Goal: Obtain resource: Download file/media

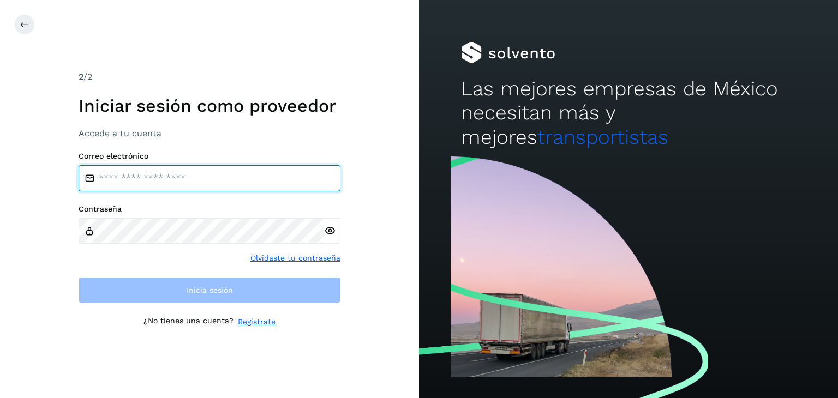
drag, startPoint x: 234, startPoint y: 170, endPoint x: 233, endPoint y: 176, distance: 5.6
click at [234, 170] on input "email" at bounding box center [210, 178] width 262 height 26
type input "**********"
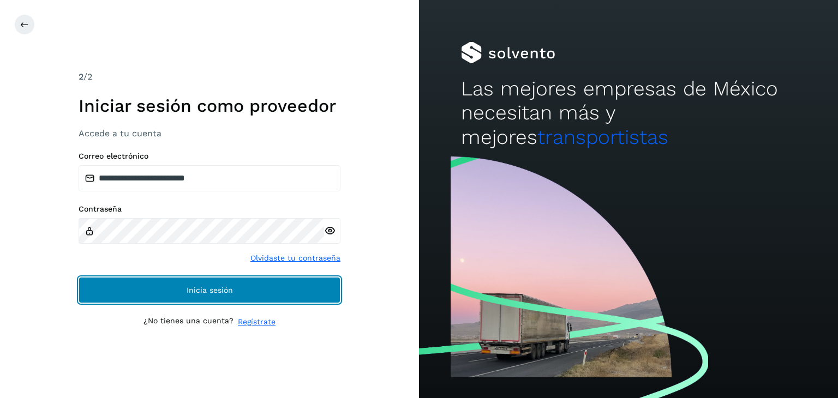
click at [218, 289] on span "Inicia sesión" at bounding box center [210, 291] width 46 height 8
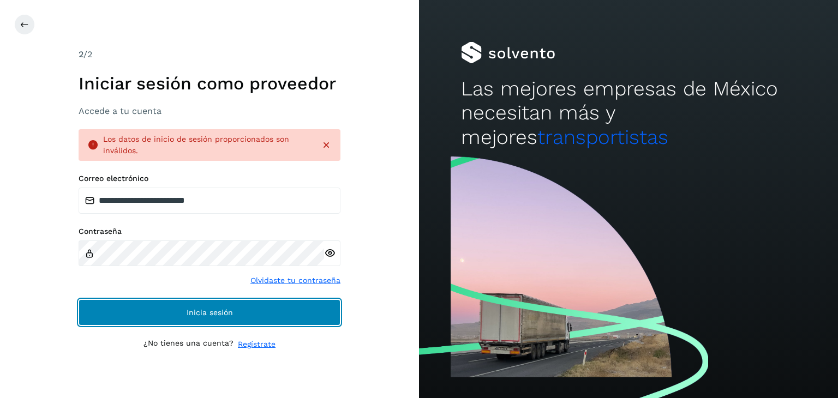
click at [319, 308] on button "Inicia sesión" at bounding box center [210, 313] width 262 height 26
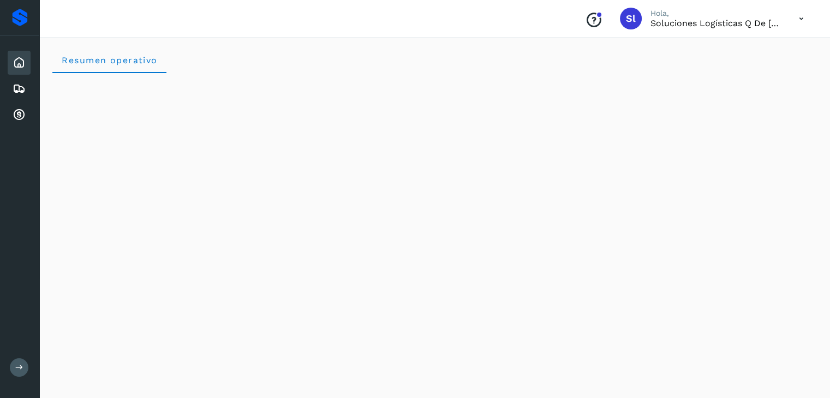
click at [17, 58] on icon at bounding box center [19, 62] width 13 height 13
click at [485, 60] on div "Resumen operativo" at bounding box center [434, 60] width 765 height 26
click at [15, 88] on icon at bounding box center [19, 88] width 13 height 13
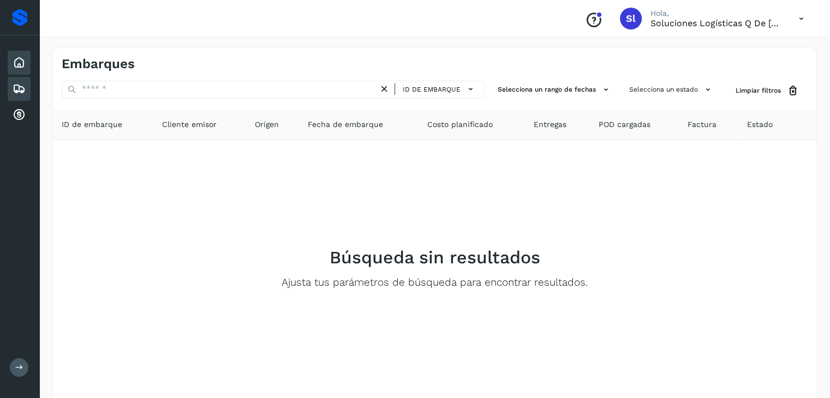
click at [22, 58] on icon at bounding box center [19, 62] width 13 height 13
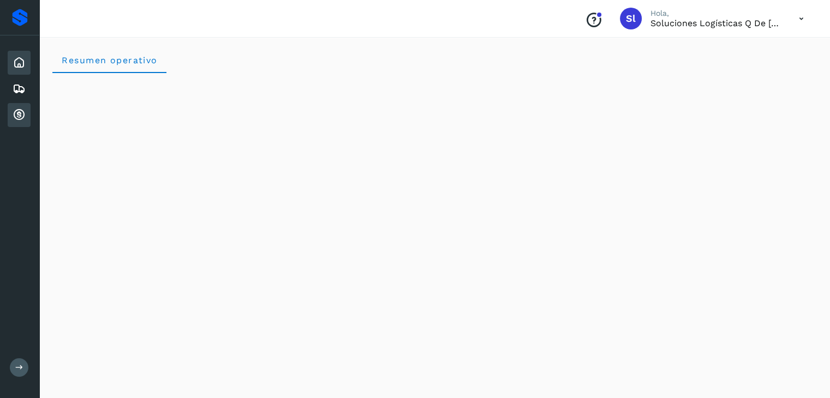
click at [24, 109] on icon at bounding box center [19, 115] width 13 height 13
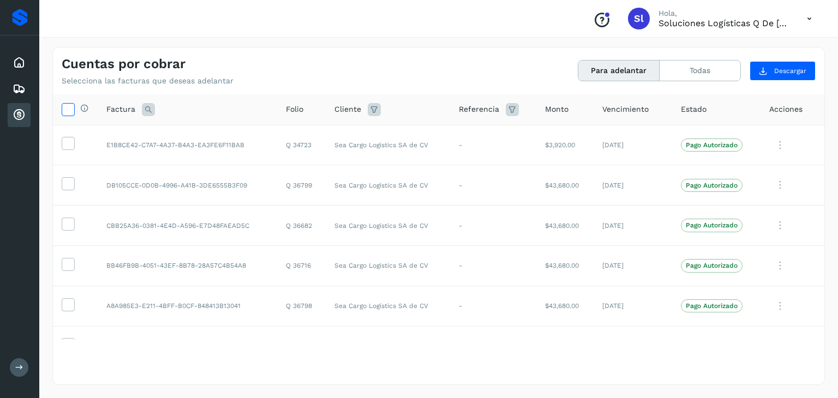
click at [72, 108] on icon at bounding box center [67, 108] width 11 height 11
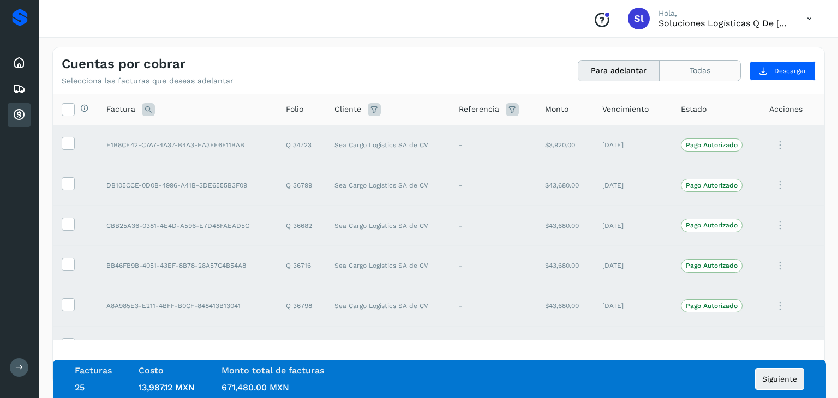
click at [719, 71] on button "Todas" at bounding box center [700, 71] width 81 height 20
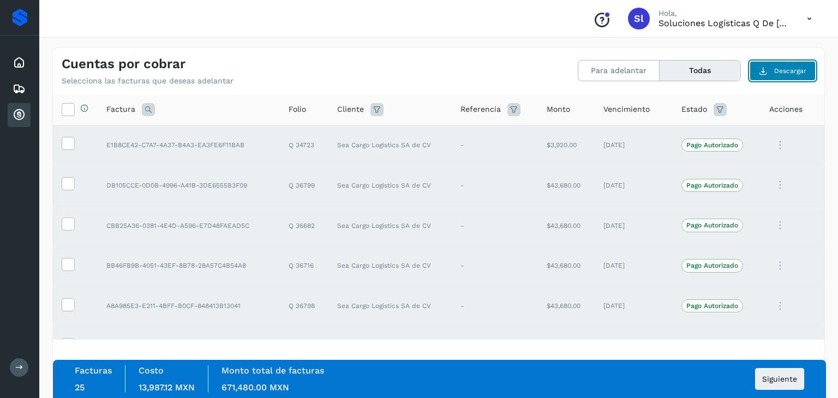
click at [794, 71] on span "Descargar" at bounding box center [790, 71] width 32 height 10
click at [792, 73] on span "Descargar" at bounding box center [790, 71] width 32 height 10
drag, startPoint x: 782, startPoint y: 118, endPoint x: 732, endPoint y: 94, distance: 54.4
click at [732, 94] on th "Estado" at bounding box center [717, 109] width 88 height 31
click at [774, 64] on button "Descargar" at bounding box center [783, 71] width 66 height 20
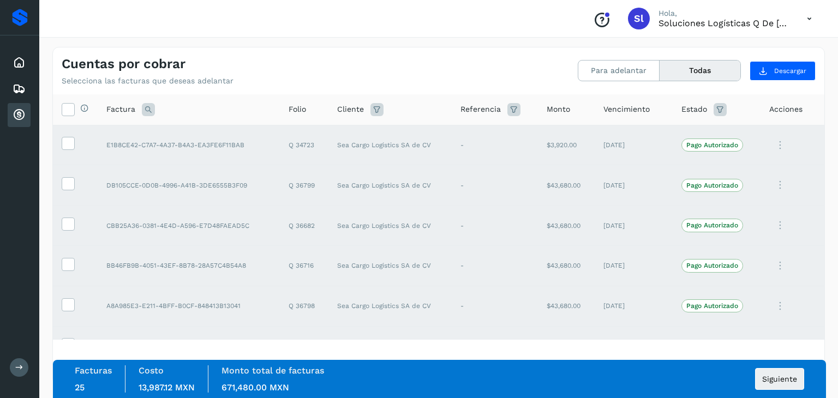
click at [306, 112] on div "Folio" at bounding box center [304, 109] width 31 height 11
click at [290, 109] on span "Folio" at bounding box center [297, 109] width 17 height 11
drag, startPoint x: 629, startPoint y: 104, endPoint x: 632, endPoint y: 262, distance: 157.8
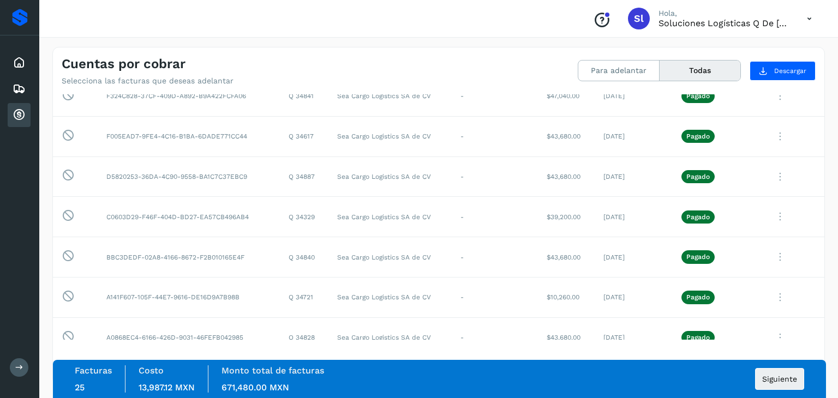
scroll to position [3820, 0]
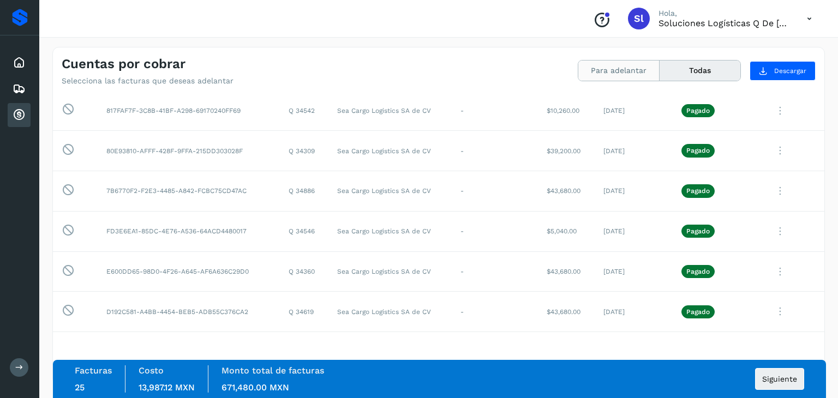
click at [618, 68] on button "Para adelantar" at bounding box center [619, 71] width 81 height 20
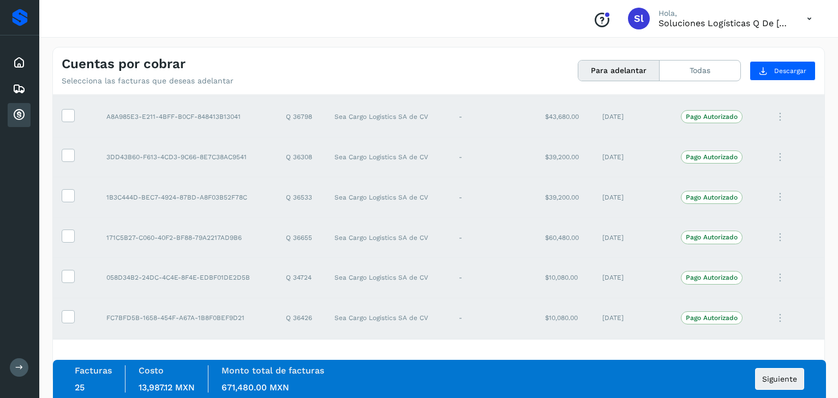
scroll to position [0, 0]
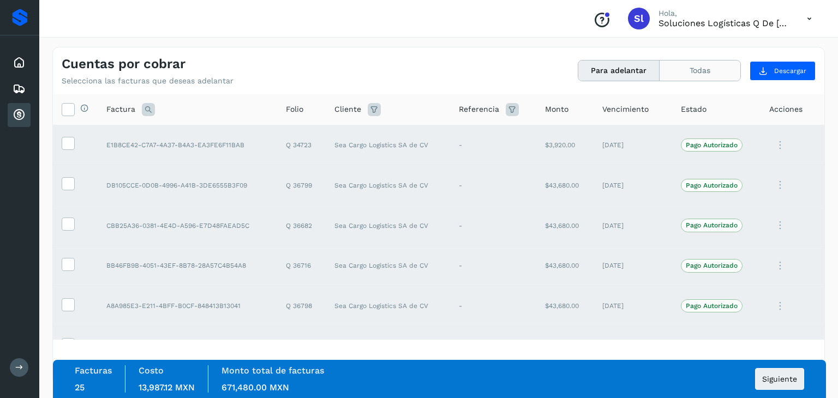
click at [698, 69] on button "Todas" at bounding box center [700, 71] width 81 height 20
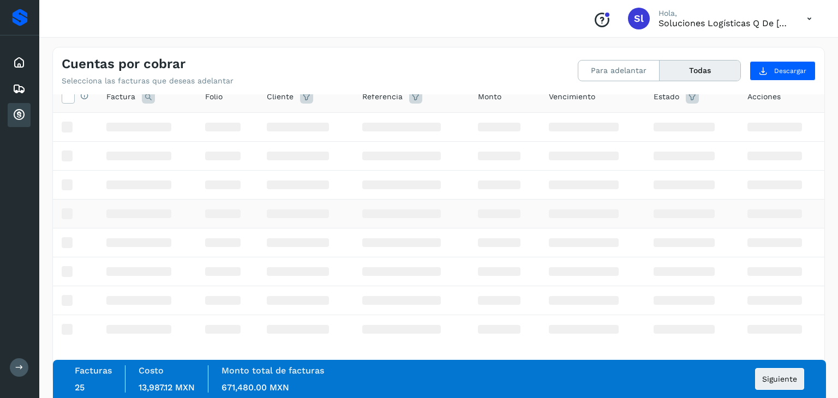
scroll to position [16, 0]
